Goal: Download file/media

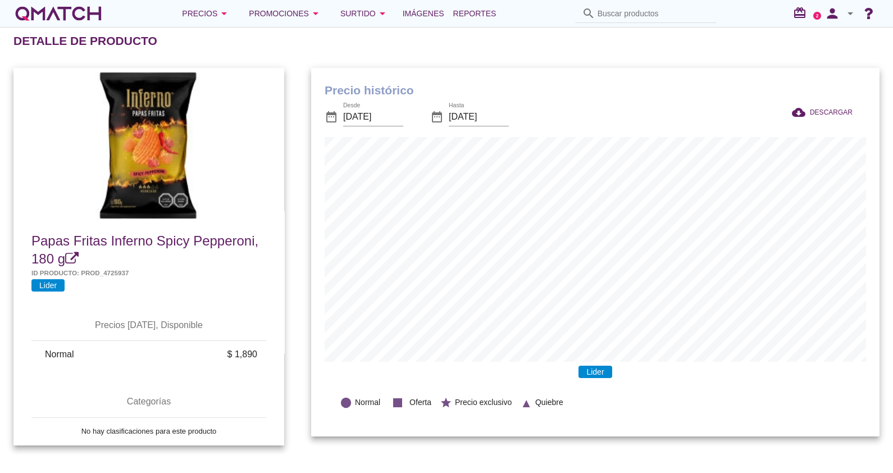
scroll to position [368, 568]
click at [472, 6] on link "Reportes" at bounding box center [475, 13] width 52 height 22
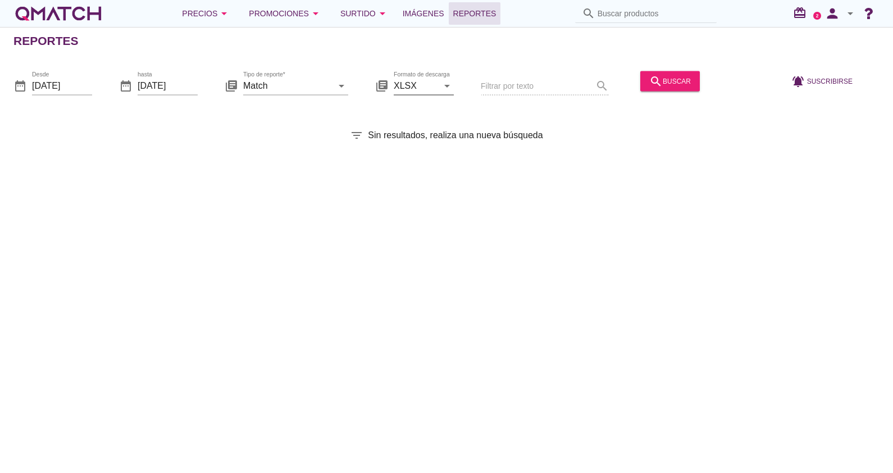
click at [398, 85] on input "XLSX" at bounding box center [416, 85] width 44 height 18
click at [410, 111] on div "XLSX" at bounding box center [424, 112] width 42 height 13
click at [252, 113] on div "Reportes date_range Desde [DATE] date_range hasta [DATE] library_books Tipo de …" at bounding box center [446, 250] width 893 height 446
click at [254, 96] on div "Tipo de reporte* Match arrow_drop_down" at bounding box center [295, 90] width 105 height 29
click at [252, 86] on input "Match" at bounding box center [287, 85] width 89 height 18
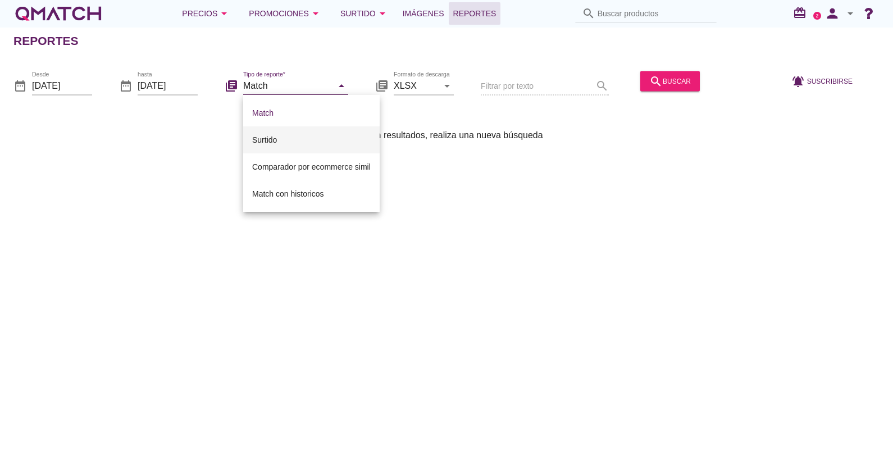
click at [267, 135] on div "Surtido" at bounding box center [311, 139] width 119 height 13
type input "Surtido"
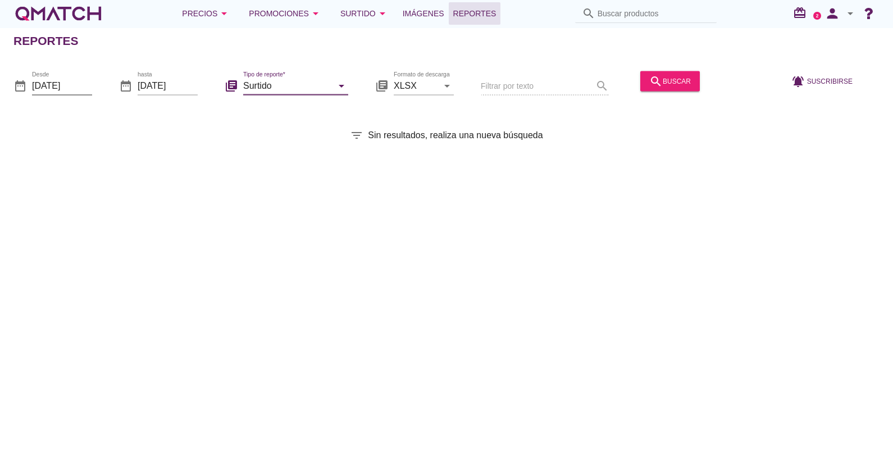
click at [78, 85] on input "[DATE]" at bounding box center [62, 85] width 60 height 18
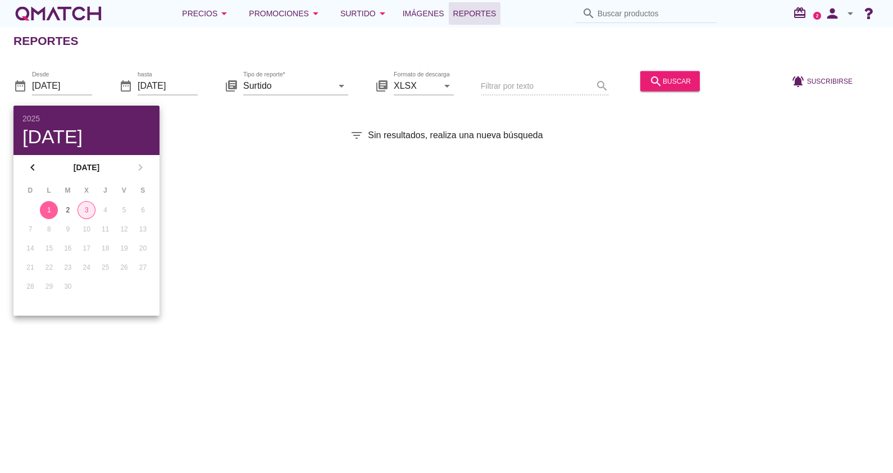
click at [88, 211] on div "3" at bounding box center [86, 210] width 17 height 10
type input "[DATE]"
click at [545, 189] on div "Reportes date_range Desde [DATE] date_range hasta [DATE] library_books Tipo de …" at bounding box center [446, 250] width 893 height 446
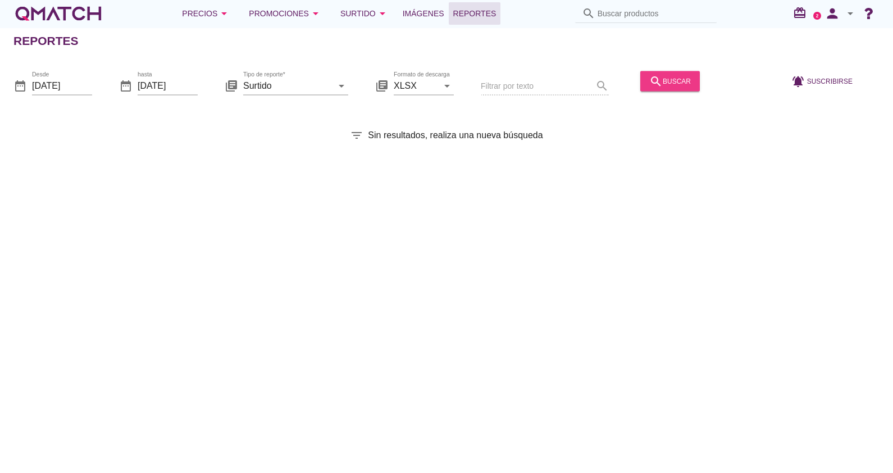
click at [649, 77] on icon "search" at bounding box center [655, 80] width 13 height 13
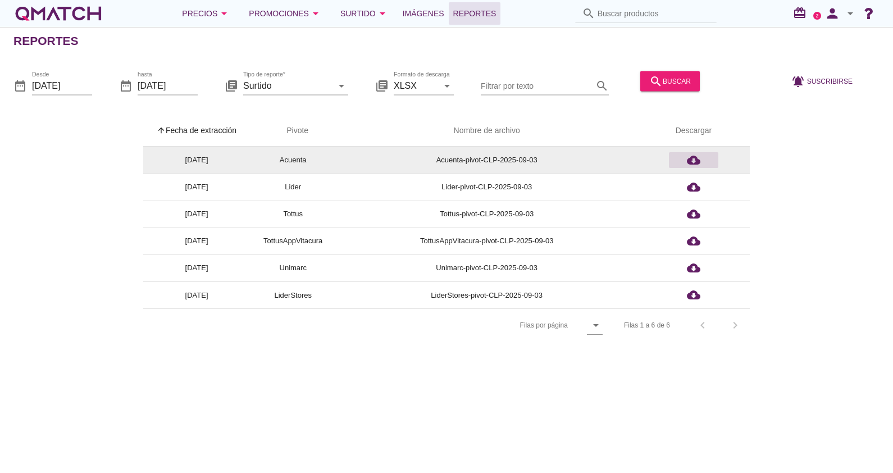
click at [707, 160] on div "cloud_download" at bounding box center [693, 159] width 40 height 13
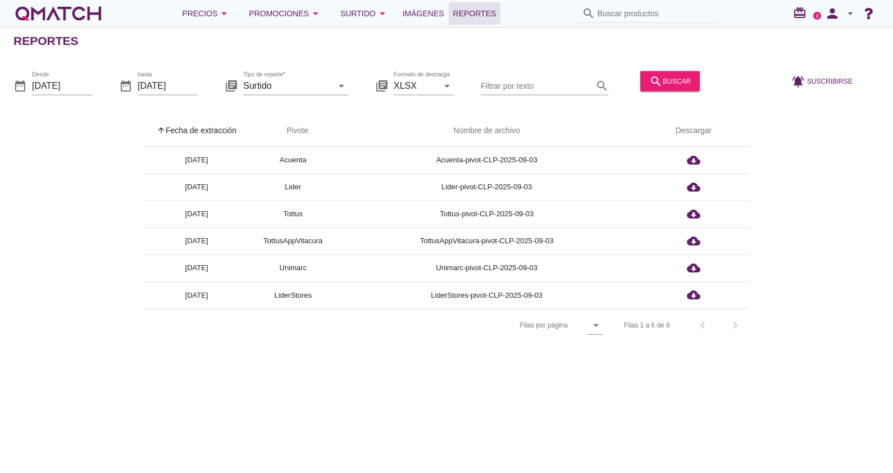
drag, startPoint x: 859, startPoint y: 188, endPoint x: 817, endPoint y: 188, distance: 42.1
click at [859, 188] on div "arrow_upward Fecha de extracción arrow_upward Pivote Nombre de archivo Descarga…" at bounding box center [446, 228] width 866 height 227
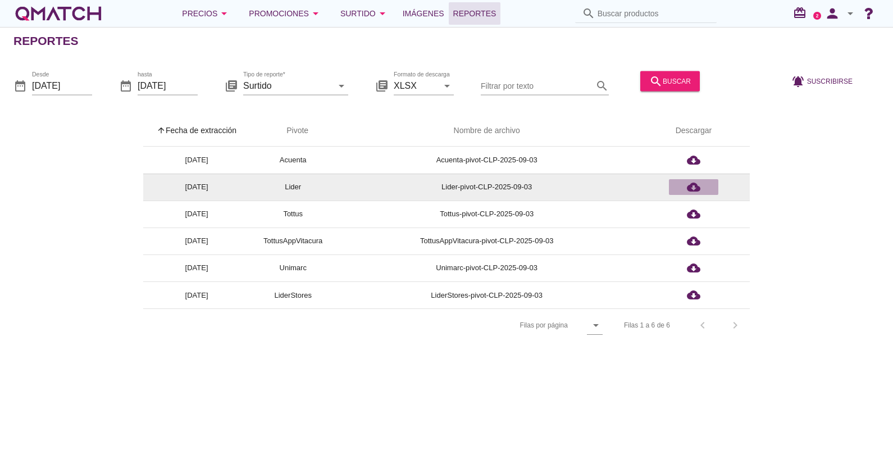
click at [690, 184] on icon "cloud_download" at bounding box center [693, 186] width 13 height 13
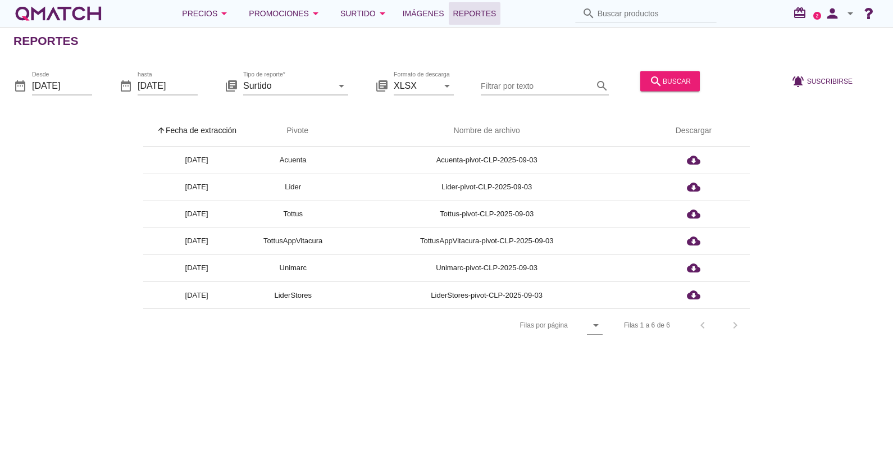
click at [851, 184] on div "arrow_upward Fecha de extracción arrow_upward Pivote Nombre de archivo Descarga…" at bounding box center [446, 228] width 866 height 227
